Goal: Obtain resource: Download file/media

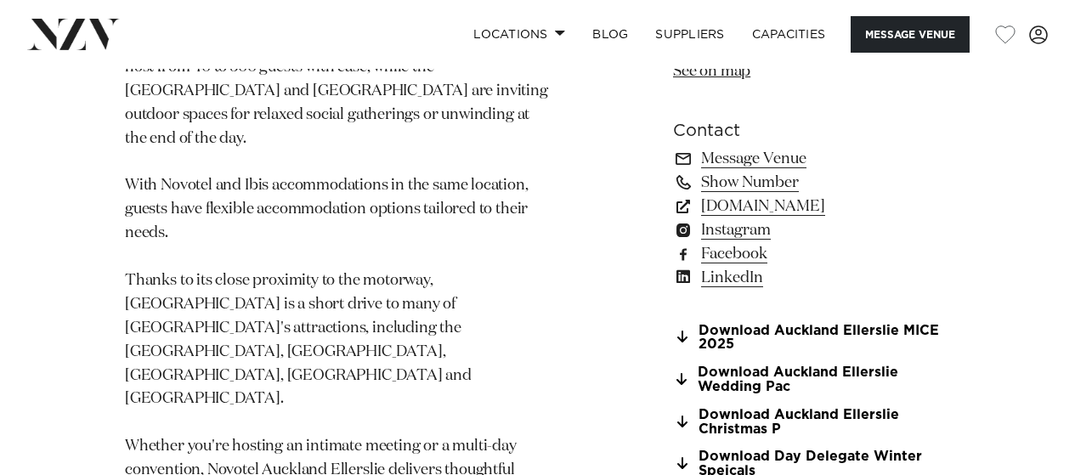
scroll to position [1359, 0]
click at [748, 407] on link "Download Auckland Ellerslie Christmas P" at bounding box center [811, 421] width 277 height 29
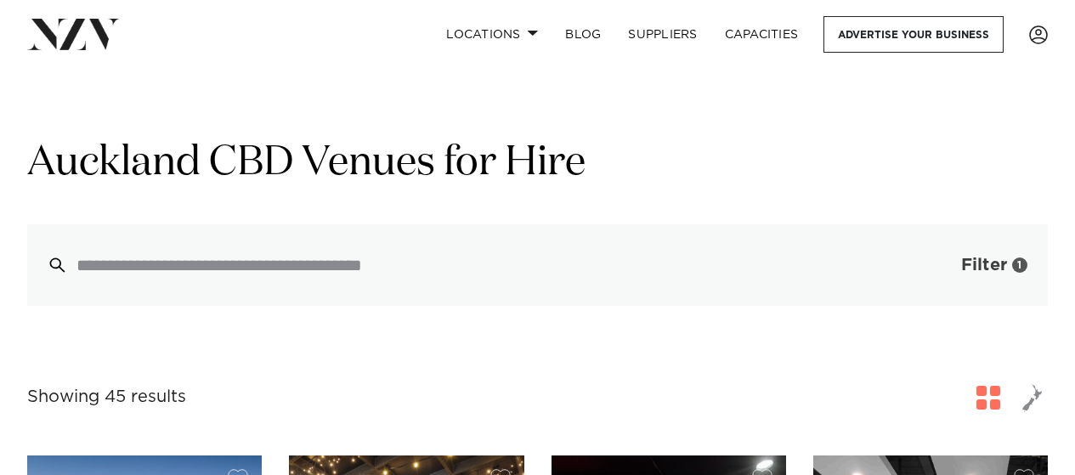
click at [975, 264] on span "Filter" at bounding box center [984, 265] width 46 height 17
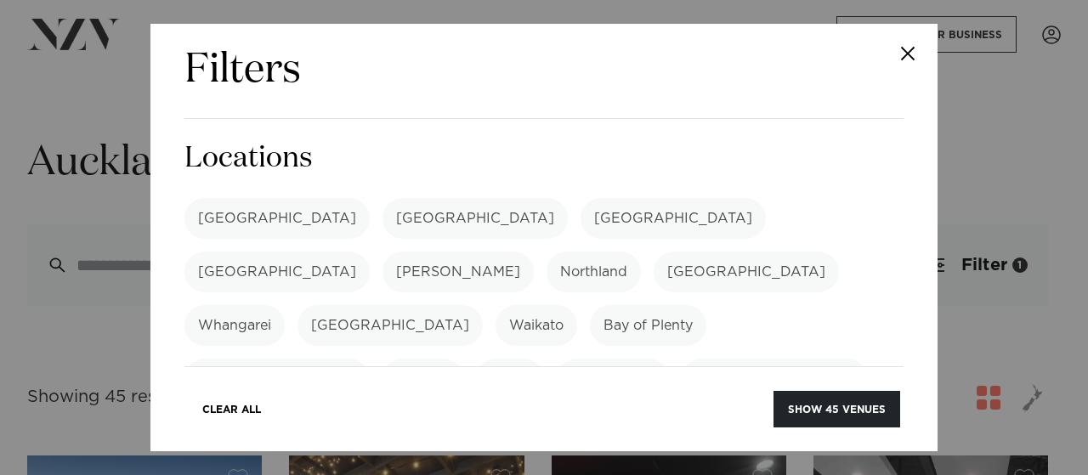
click at [222, 212] on label "[GEOGRAPHIC_DATA]" at bounding box center [276, 218] width 185 height 41
drag, startPoint x: 859, startPoint y: 410, endPoint x: 846, endPoint y: 404, distance: 13.7
click at [857, 410] on button "Show 123 venues" at bounding box center [835, 409] width 129 height 37
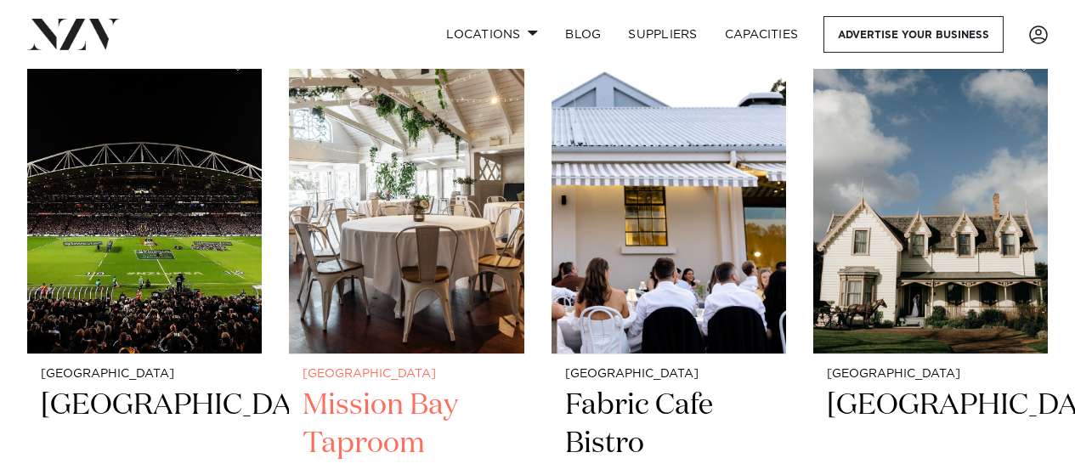
scroll to position [10109, 0]
click at [427, 165] on img at bounding box center [406, 196] width 235 height 315
